Goal: Task Accomplishment & Management: Use online tool/utility

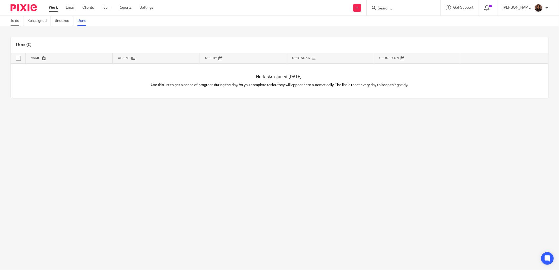
click at [17, 23] on link "To do" at bounding box center [17, 21] width 13 height 10
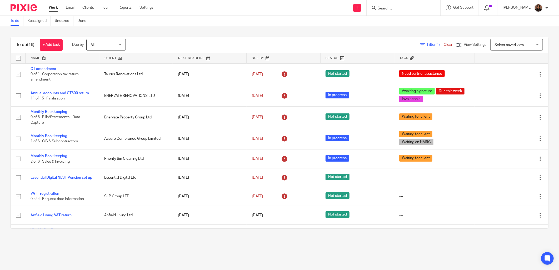
click at [58, 61] on link at bounding box center [62, 58] width 73 height 11
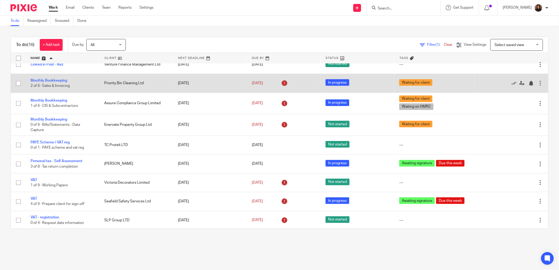
scroll to position [155, 0]
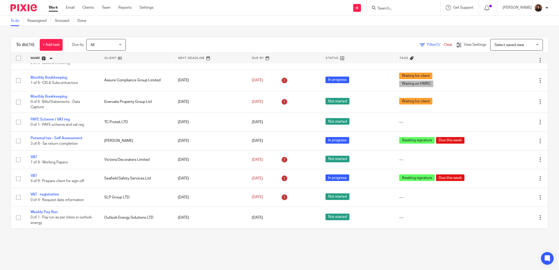
click at [391, 6] on input "Search" at bounding box center [400, 8] width 47 height 5
type input "majest"
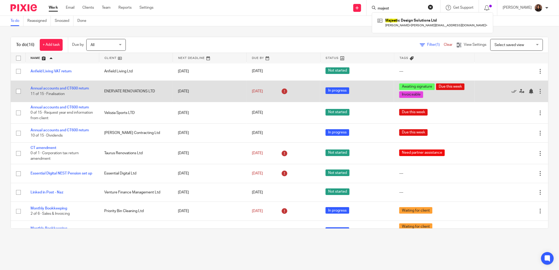
scroll to position [0, 0]
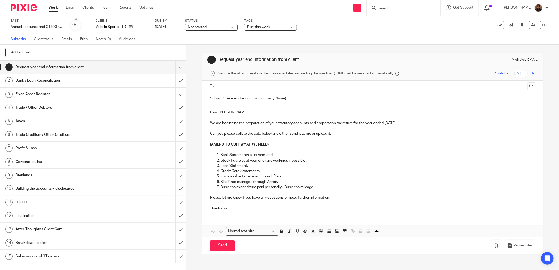
click at [225, 86] on input "text" at bounding box center [373, 86] width 306 height 6
click at [254, 100] on input "Year end accounts (Company Name)" at bounding box center [381, 100] width 309 height 12
click at [256, 99] on input "Year end accounts (Company Name)" at bounding box center [381, 100] width 309 height 12
click at [303, 99] on input "Year end accounts June 2025 (Company Name)" at bounding box center [381, 100] width 309 height 12
click at [302, 101] on input "Year end accounts June 2025 (Company Name)" at bounding box center [381, 100] width 309 height 12
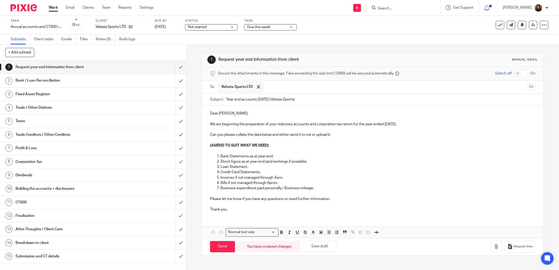
type input "Year end accounts June 2025 (Velozia Sports)"
drag, startPoint x: 209, startPoint y: 112, endPoint x: 201, endPoint y: 111, distance: 7.9
click at [202, 111] on div "Dear Carl, We are beginning the preparation of your statutory accounts and corp…" at bounding box center [372, 161] width 341 height 111
drag, startPoint x: 334, startPoint y: 134, endPoint x: 209, endPoint y: 136, distance: 125.9
click at [210, 136] on p "Can you please collate the data below and either send it to me or upload it." at bounding box center [373, 134] width 326 height 5
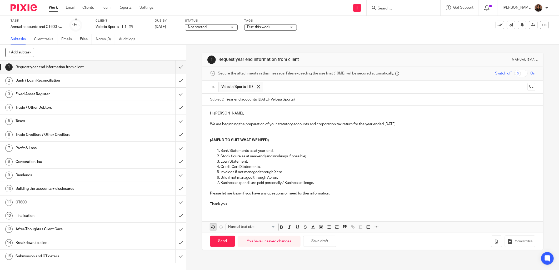
click at [213, 225] on icon "button" at bounding box center [213, 227] width 5 height 5
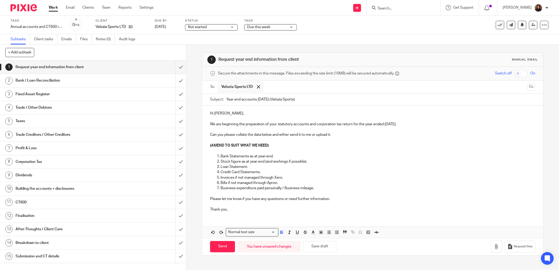
click at [275, 146] on p "(AMEND TO SUIT WHAT WE NEED)" at bounding box center [373, 145] width 326 height 5
drag, startPoint x: 335, startPoint y: 133, endPoint x: 270, endPoint y: 135, distance: 64.3
click at [270, 135] on p "Can you please collate the data below and either send it to me or upload it." at bounding box center [373, 134] width 326 height 5
drag, startPoint x: 244, startPoint y: 148, endPoint x: 208, endPoint y: 149, distance: 36.1
click at [208, 149] on div "Hi Carl, We are beginning the preparation of your statutory accounts and corpor…" at bounding box center [372, 161] width 341 height 111
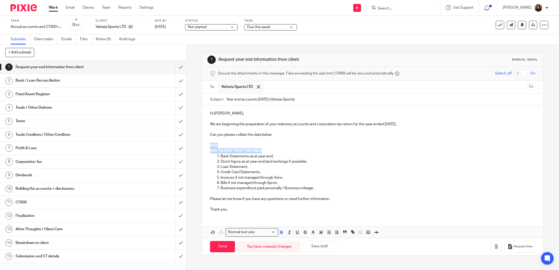
drag, startPoint x: 262, startPoint y: 150, endPoint x: 202, endPoint y: 144, distance: 60.4
click at [202, 144] on div "Hi Carl, We are beginning the preparation of your statutory accounts and corpor…" at bounding box center [372, 161] width 341 height 111
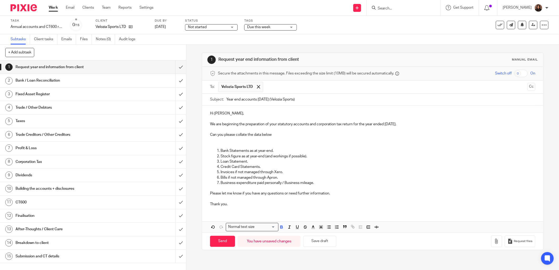
click at [214, 149] on ol "Bank Statements as at year-end. Stock figure as at year-end (and workings if po…" at bounding box center [373, 166] width 326 height 37
click at [215, 151] on ol "Bank Statements as at year-end. Stock figure as at year-end (and workings if po…" at bounding box center [373, 166] width 326 height 37
click at [277, 144] on p at bounding box center [373, 145] width 326 height 5
drag, startPoint x: 273, startPoint y: 151, endPoint x: 219, endPoint y: 151, distance: 53.7
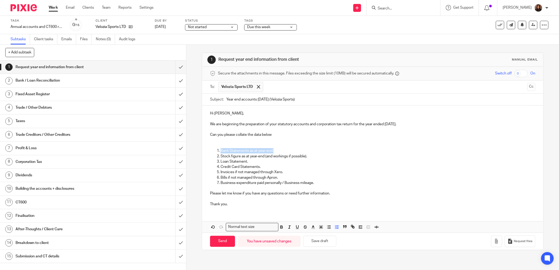
click at [221, 151] on p "Bank Statements as at year-end." at bounding box center [378, 150] width 315 height 5
drag, startPoint x: 284, startPoint y: 151, endPoint x: 263, endPoint y: 151, distance: 20.5
click at [263, 151] on p "June 2025 bank statement at year-end." at bounding box center [378, 150] width 315 height 5
drag, startPoint x: 281, startPoint y: 178, endPoint x: 244, endPoint y: 181, distance: 36.8
click at [244, 181] on ol "June 2025 bank statement. Stock figure as at year-end (and workings if possible…" at bounding box center [373, 166] width 326 height 37
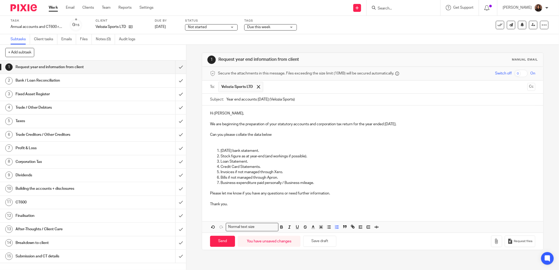
click at [275, 175] on p "Bills if not managed through Apron." at bounding box center [378, 177] width 315 height 5
drag, startPoint x: 278, startPoint y: 178, endPoint x: 214, endPoint y: 156, distance: 67.0
click at [214, 156] on ol "June 2025 bank statement. Stock figure as at year-end (and workings if possible…" at bounding box center [373, 166] width 326 height 37
click at [256, 162] on p "Loan Statement." at bounding box center [378, 161] width 315 height 5
drag, startPoint x: 278, startPoint y: 177, endPoint x: 215, endPoint y: 169, distance: 63.8
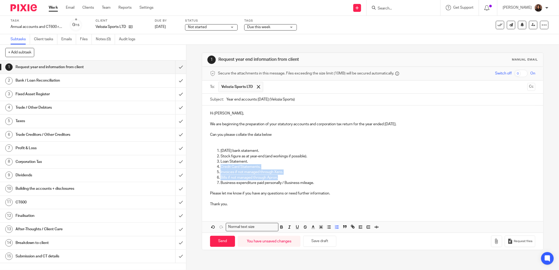
click at [215, 169] on ol "June 2025 bank statement. Stock figure as at year-end (and workings if possible…" at bounding box center [373, 166] width 326 height 37
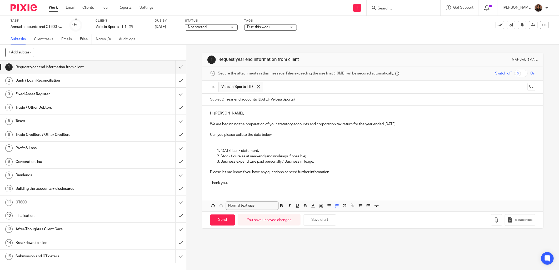
click at [314, 160] on p "Business expenditure paid personally / Business mileage." at bounding box center [378, 161] width 315 height 5
drag, startPoint x: 315, startPoint y: 160, endPoint x: 280, endPoint y: 161, distance: 34.5
click at [280, 161] on p "Business expenditure paid personally / Business mileage." at bounding box center [378, 161] width 315 height 5
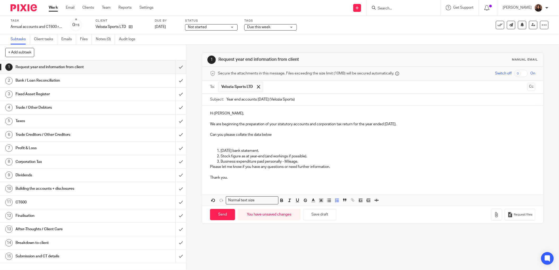
click at [300, 161] on p "Business expenditure paid personally - Mileage," at bounding box center [378, 161] width 315 height 5
click at [221, 151] on li "June 2025 bank statement." at bounding box center [378, 150] width 315 height 5
click at [214, 151] on ol "June 2025 bank statement. Stock figure as at year-end (and workings if possible…" at bounding box center [373, 156] width 326 height 16
drag, startPoint x: 219, startPoint y: 151, endPoint x: 214, endPoint y: 152, distance: 5.5
click at [214, 152] on ol "June 2025 bank statement. Stock figure as at year-end (and workings if possible…" at bounding box center [373, 156] width 326 height 16
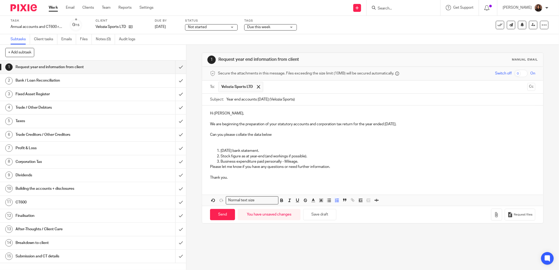
click at [225, 151] on p "June 2025 bank statement." at bounding box center [378, 150] width 315 height 5
click at [297, 161] on p "Business expenditure paid personally - Mileage," at bounding box center [378, 161] width 315 height 5
click at [303, 163] on p "Business expenditure paid personally - Mileage," at bounding box center [378, 161] width 315 height 5
drag, startPoint x: 332, startPoint y: 167, endPoint x: 183, endPoint y: 169, distance: 148.8
click at [183, 169] on div "+ Add subtask Cancel + Add 1 Request year end information from client 2 Bank / …" at bounding box center [279, 157] width 559 height 225
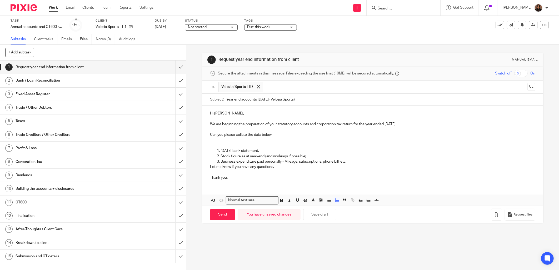
click at [346, 161] on p "Business expenditure paid personally - Mileage, subscriptions, phone bill, etc" at bounding box center [378, 161] width 315 height 5
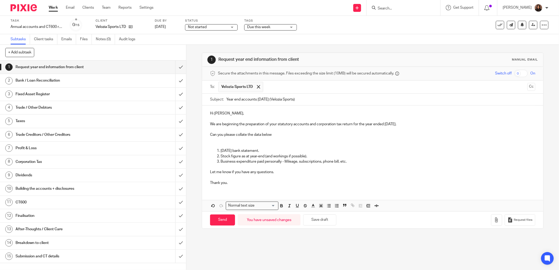
click at [229, 181] on p "Thank you." at bounding box center [373, 182] width 326 height 5
click at [215, 219] on input "Send" at bounding box center [222, 220] width 25 height 11
type input "Sent"
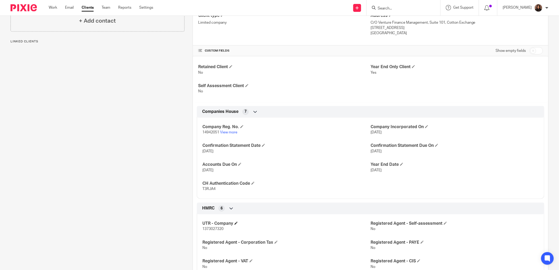
scroll to position [244, 0]
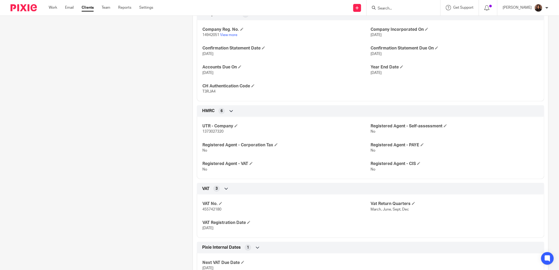
click at [230, 33] on p "14942051 View more" at bounding box center [287, 34] width 168 height 5
click at [228, 35] on link "View more" at bounding box center [228, 35] width 17 height 4
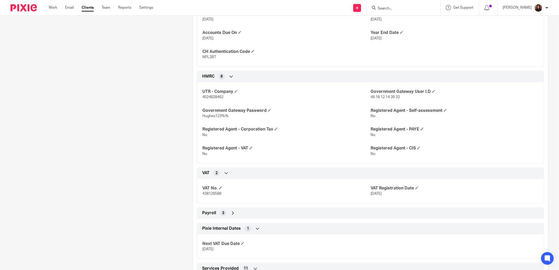
scroll to position [293, 0]
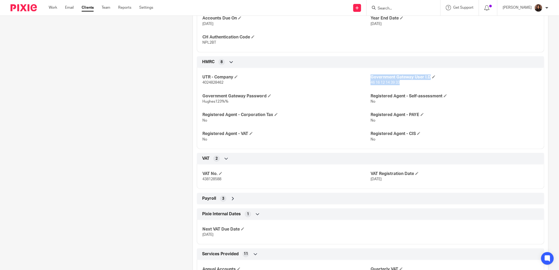
drag, startPoint x: 399, startPoint y: 83, endPoint x: 364, endPoint y: 82, distance: 35.0
click at [364, 82] on div "UTR - Company 4024828462 Government Gateway User I.D 46 16 12 14 39 33 Governme…" at bounding box center [371, 106] width 348 height 85
drag, startPoint x: 364, startPoint y: 82, endPoint x: 377, endPoint y: 93, distance: 16.5
click at [376, 90] on div "UTR - Company 4024828462 Government Gateway User I.D 46 16 12 14 39 33 Governme…" at bounding box center [371, 106] width 348 height 85
drag, startPoint x: 400, startPoint y: 82, endPoint x: 367, endPoint y: 83, distance: 32.9
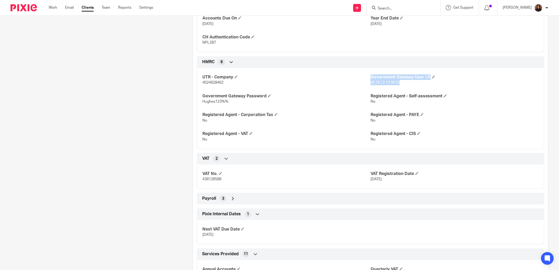
click at [367, 83] on div "UTR - Company 4024828462 Government Gateway User I.D 46 16 12 14 39 33 Governme…" at bounding box center [371, 106] width 348 height 85
drag, startPoint x: 367, startPoint y: 83, endPoint x: 373, endPoint y: 87, distance: 7.5
click at [373, 87] on div "UTR - Company 4024828462 Government Gateway User I.D 46 16 12 14 39 33 Governme…" at bounding box center [371, 106] width 348 height 85
drag, startPoint x: 368, startPoint y: 83, endPoint x: 398, endPoint y: 83, distance: 30.0
click at [398, 83] on span "46 16 12 14 39 33" at bounding box center [385, 83] width 29 height 4
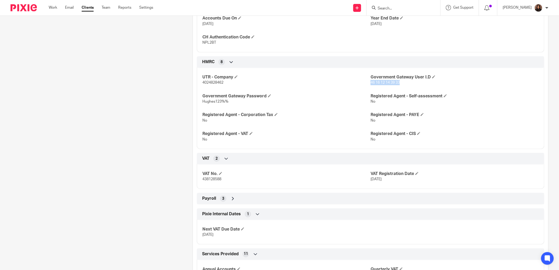
copy span "46 16 12 14 39 33"
click at [325, 110] on div "UTR - Company 4024828462 Government Gateway User I.D 46 16 12 14 39 33 Governme…" at bounding box center [371, 106] width 348 height 85
drag, startPoint x: 226, startPoint y: 100, endPoint x: 201, endPoint y: 102, distance: 24.5
click at [203, 102] on span "Hughes123%%" at bounding box center [216, 102] width 26 height 4
copy span "Hughes123%%"
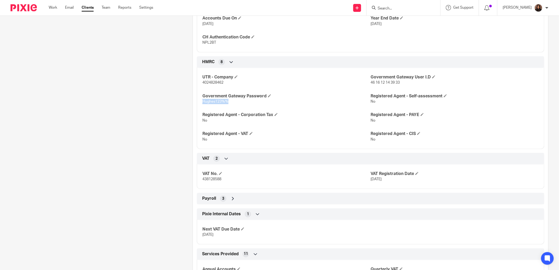
scroll to position [417, 0]
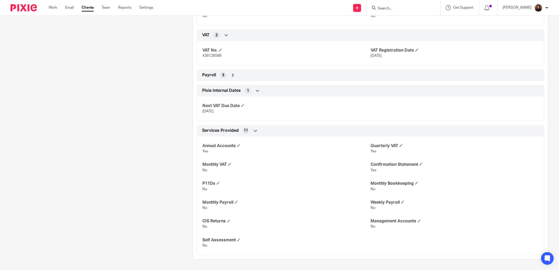
click at [385, 7] on input "Search" at bounding box center [400, 8] width 47 height 5
type input "venture"
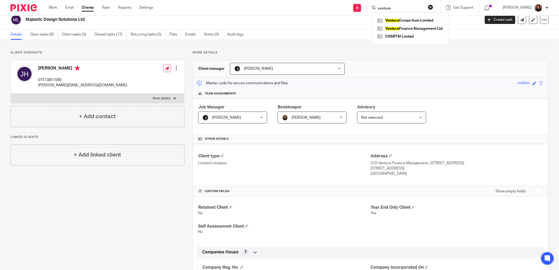
scroll to position [0, 0]
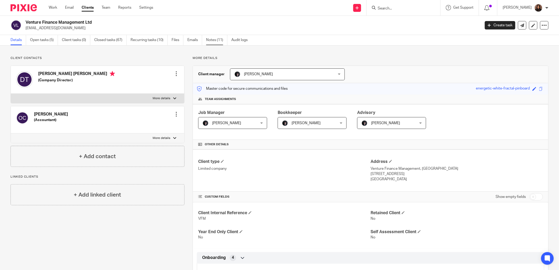
click at [222, 38] on link "Notes (11)" at bounding box center [216, 40] width 21 height 10
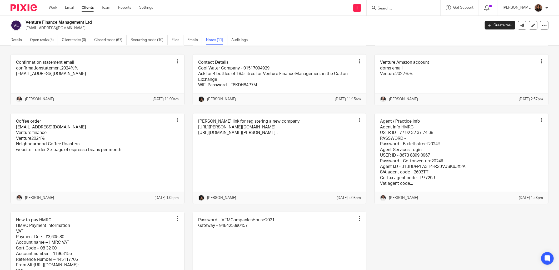
scroll to position [146, 0]
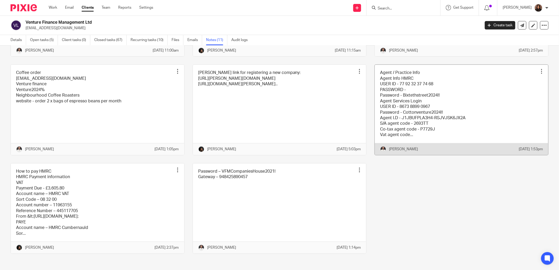
click at [430, 109] on link at bounding box center [462, 110] width 174 height 90
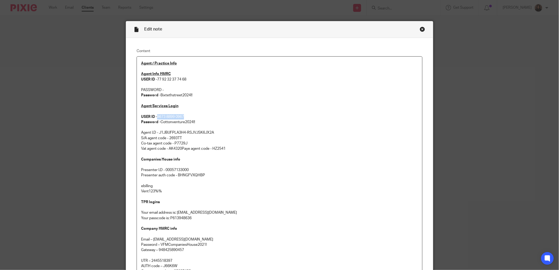
drag, startPoint x: 170, startPoint y: 115, endPoint x: 156, endPoint y: 115, distance: 13.7
click at [156, 115] on p "Agent Services Login USER ID - 8673 8899 0967 Password - Cottonventure2024!! Ag…" at bounding box center [279, 128] width 277 height 48
copy p "8673 8899 0967"
drag, startPoint x: 199, startPoint y: 124, endPoint x: 159, endPoint y: 124, distance: 40.6
click at [159, 124] on p "Agent Services Login USER ID - 8673 8899 0967 Password - Cottonventure2024!! Ag…" at bounding box center [279, 128] width 277 height 48
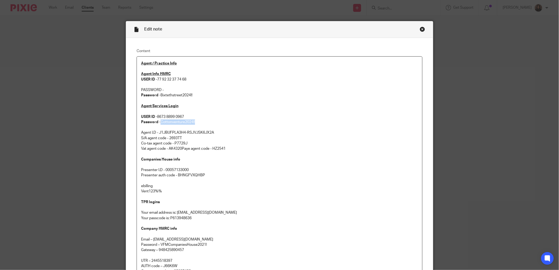
copy p "Cottonventure2024!!"
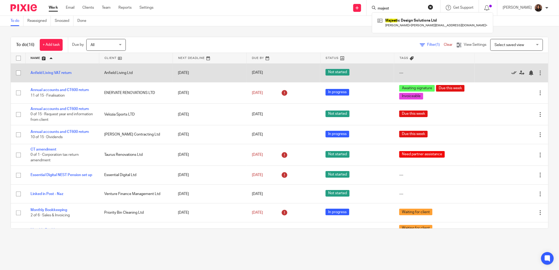
click at [512, 71] on icon at bounding box center [514, 72] width 5 height 5
